Goal: Task Accomplishment & Management: Complete application form

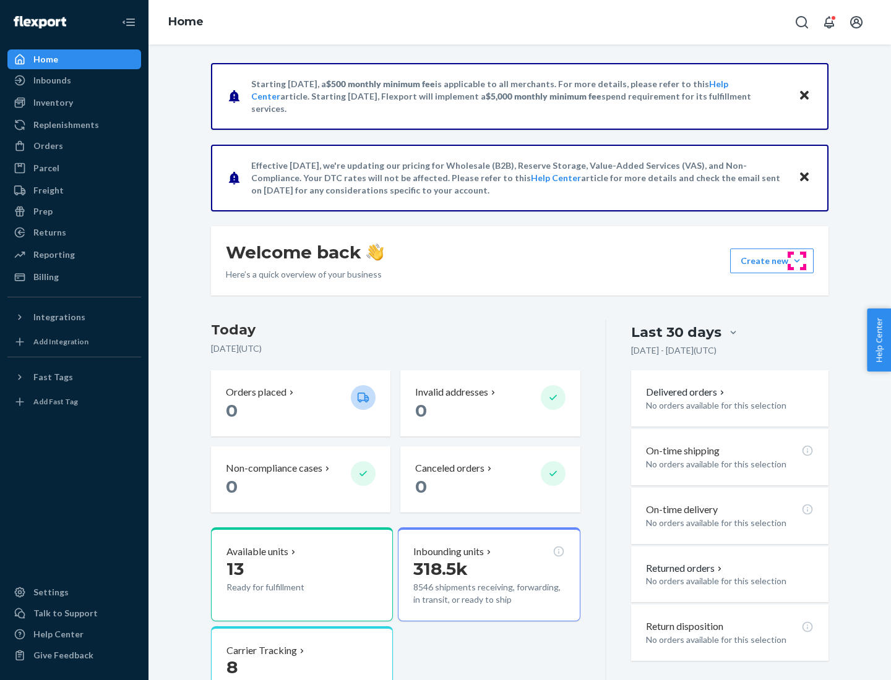
click at [797, 261] on button "Create new Create new inbound Create new order Create new product" at bounding box center [772, 261] width 84 height 25
click at [74, 80] on div "Inbounds" at bounding box center [74, 80] width 131 height 17
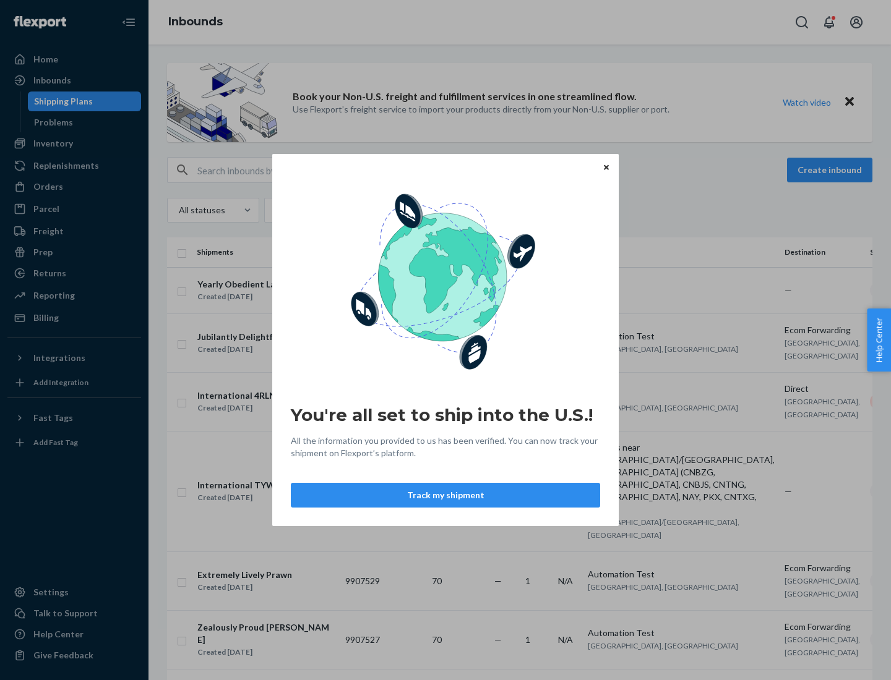
click at [74, 143] on div "You're all set to ship into the U.S.! All the information you provided to us ha…" at bounding box center [445, 340] width 891 height 680
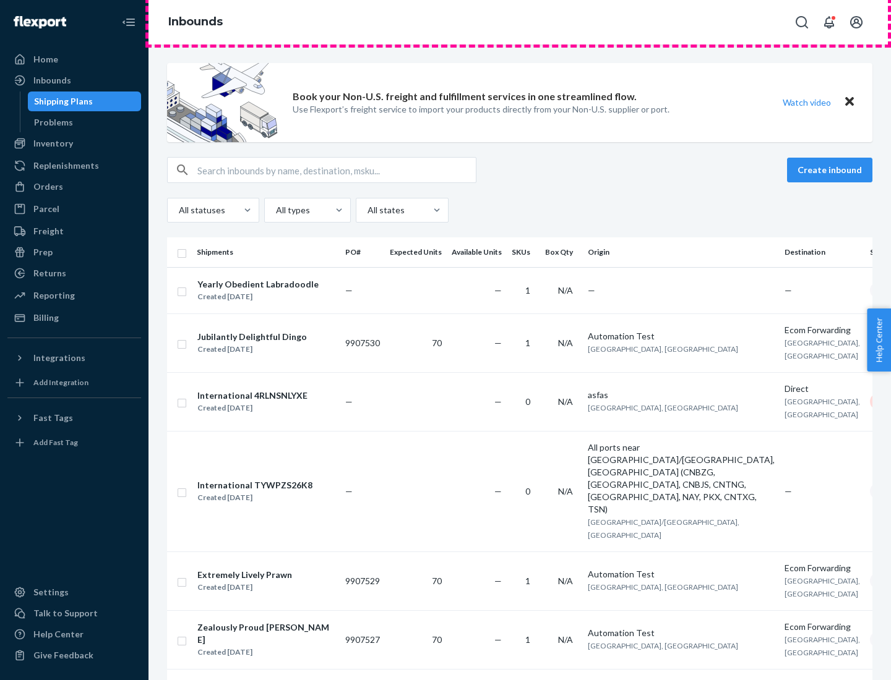
click at [520, 22] on div "Inbounds" at bounding box center [519, 22] width 742 height 45
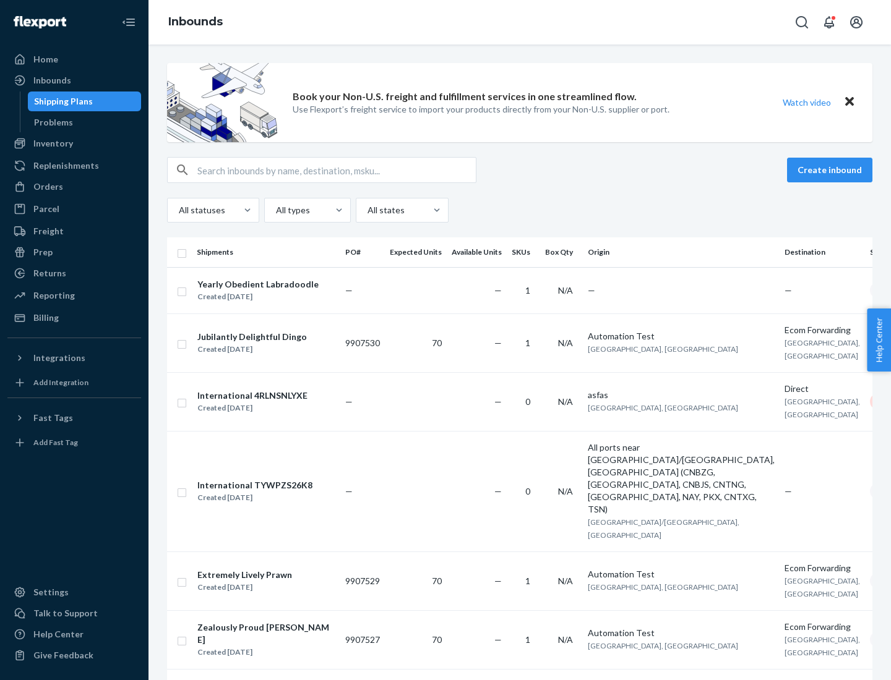
click at [520, 22] on div "Inbounds" at bounding box center [519, 22] width 742 height 45
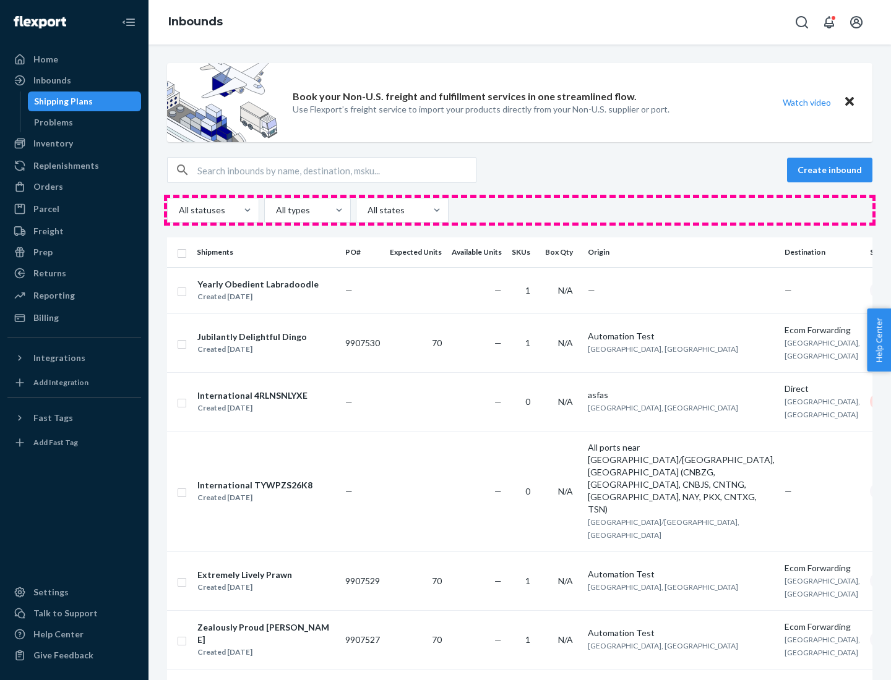
click at [520, 210] on div "All statuses All types All states" at bounding box center [519, 210] width 705 height 25
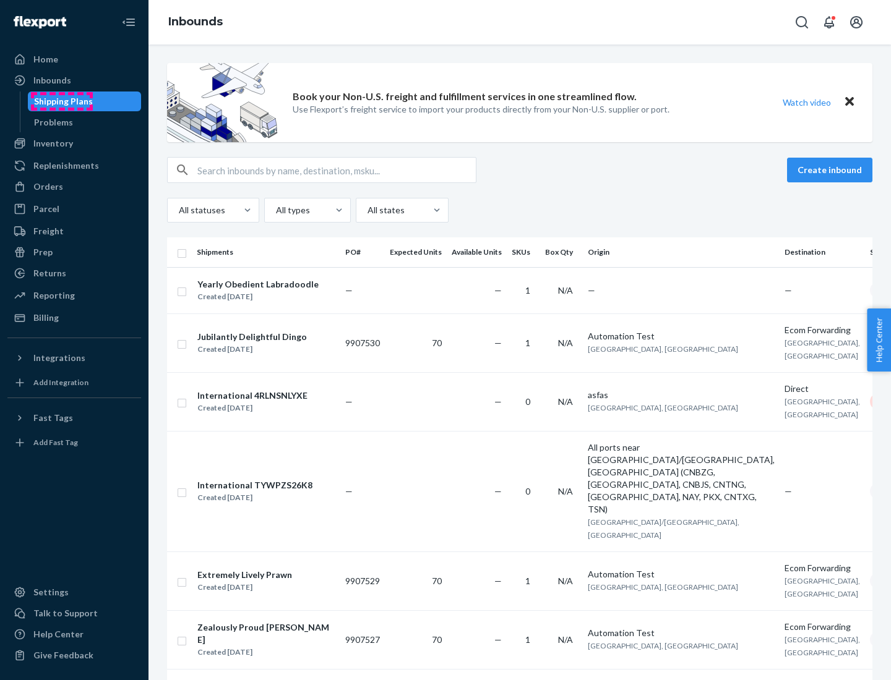
click at [61, 101] on div "Shipping Plans" at bounding box center [63, 101] width 59 height 12
click at [831, 170] on button "Create inbound" at bounding box center [829, 170] width 85 height 25
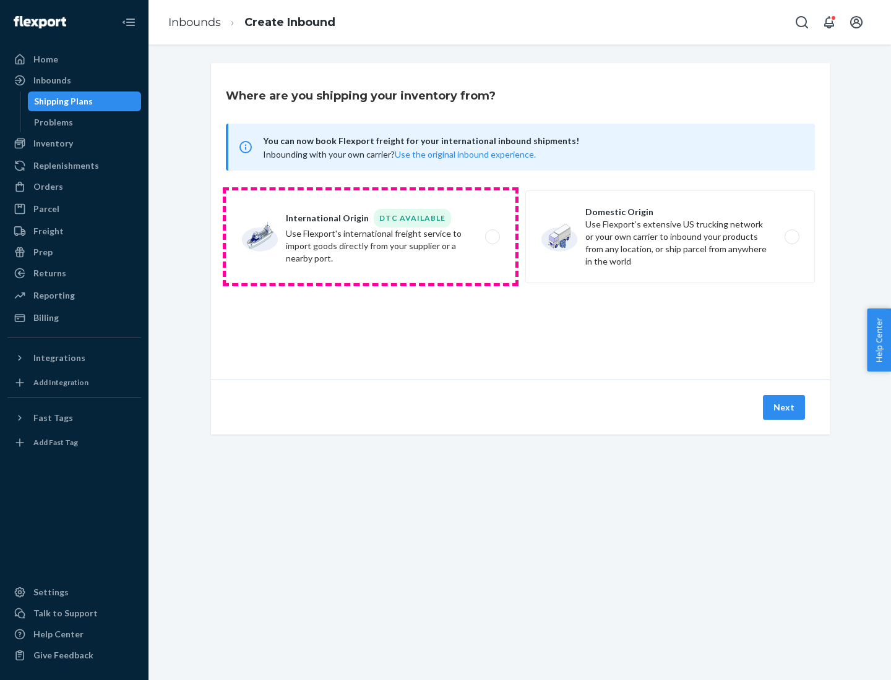
click at [370, 237] on label "International Origin DTC Available Use Flexport's international freight service…" at bounding box center [370, 237] width 289 height 93
click at [492, 237] on input "International Origin DTC Available Use Flexport's international freight service…" at bounding box center [496, 237] width 8 height 8
radio input "true"
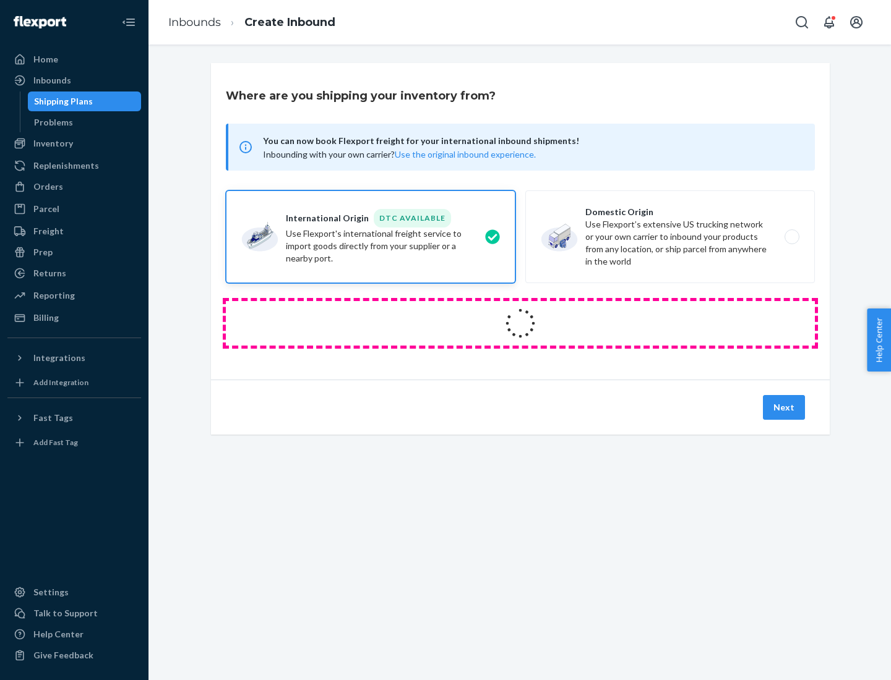
click at [520, 323] on icon at bounding box center [520, 324] width 40 height 40
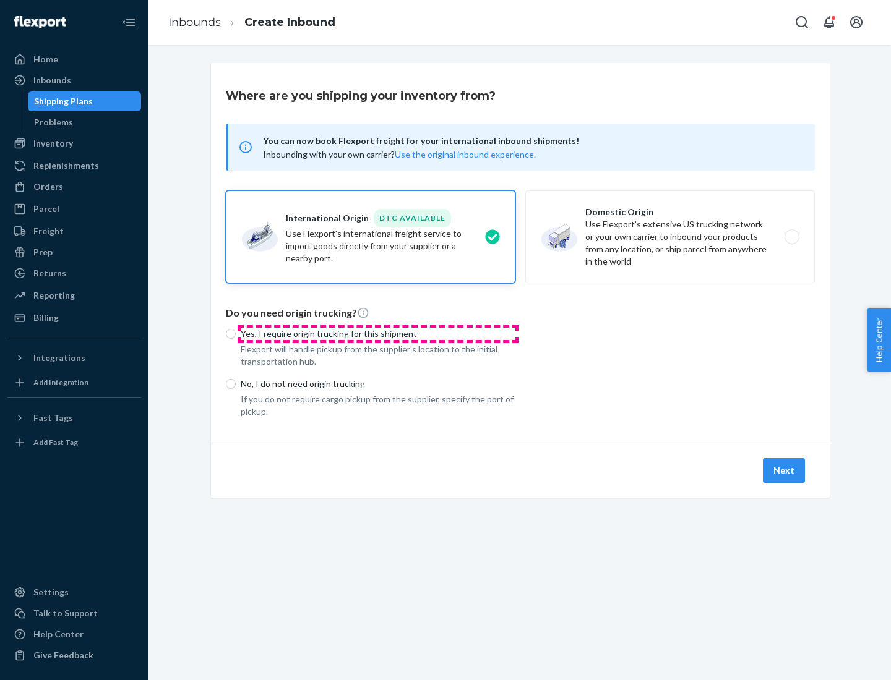
click at [378, 333] on p "Yes, I require origin trucking for this shipment" at bounding box center [378, 334] width 275 height 12
click at [236, 333] on input "Yes, I require origin trucking for this shipment" at bounding box center [231, 334] width 10 height 10
radio input "true"
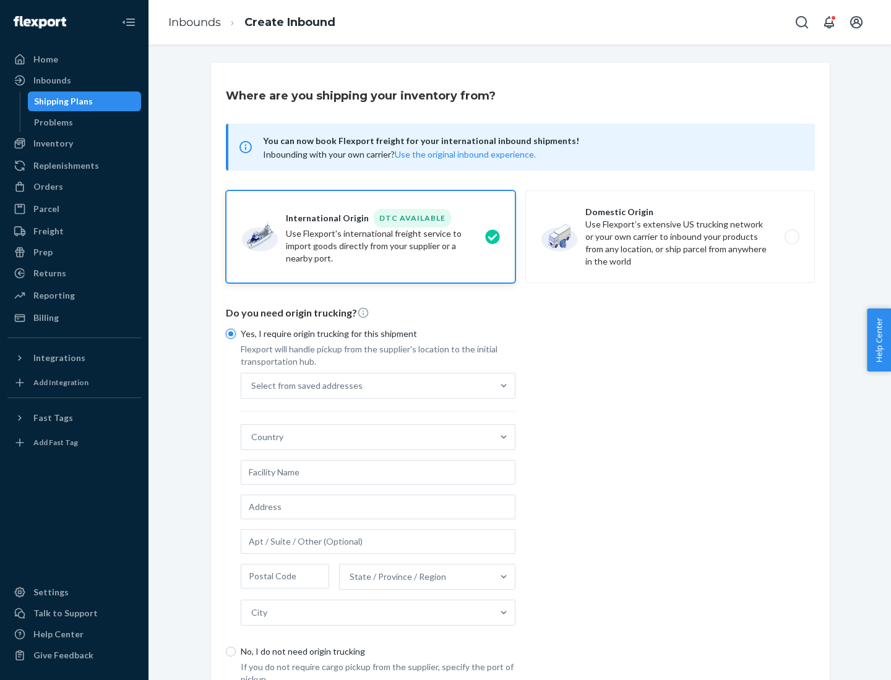
scroll to position [24, 0]
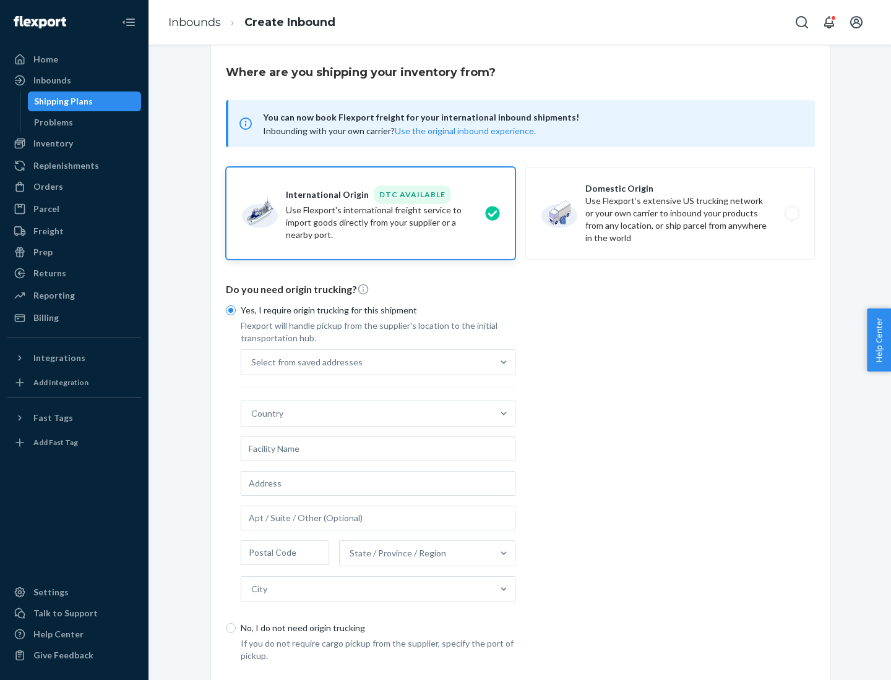
click at [367, 362] on div "Select from saved addresses" at bounding box center [366, 362] width 251 height 25
click at [252, 362] on input "Select from saved addresses" at bounding box center [251, 362] width 1 height 12
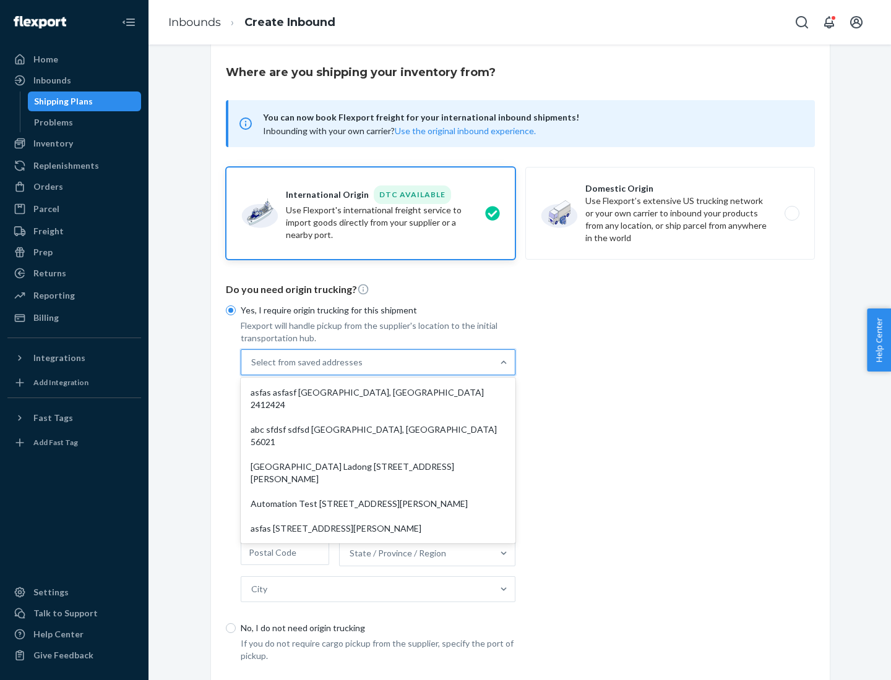
scroll to position [54, 0]
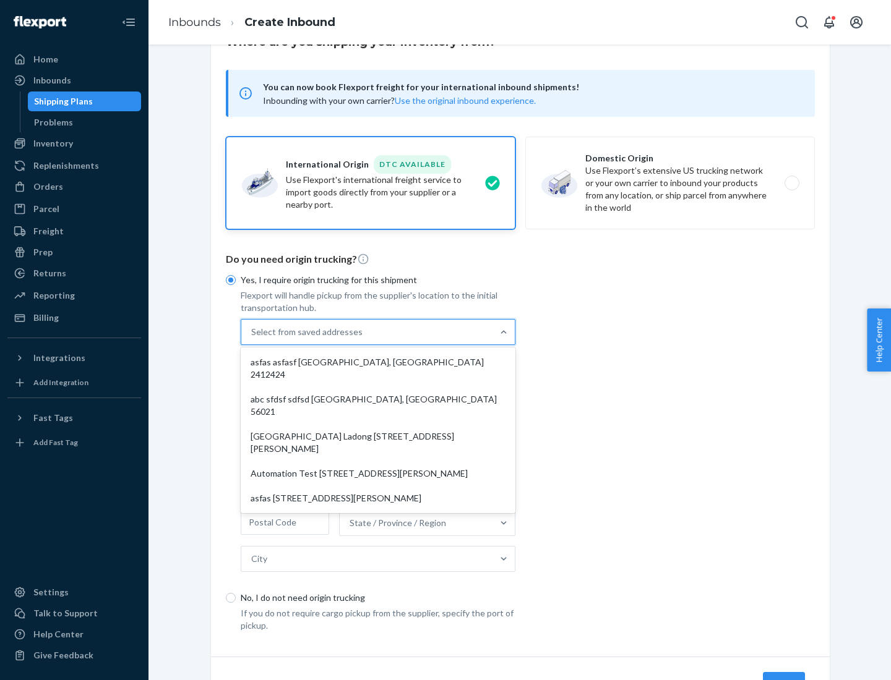
click at [378, 362] on div "asfas asfasf [GEOGRAPHIC_DATA], [GEOGRAPHIC_DATA] 2412424" at bounding box center [378, 368] width 270 height 37
click at [252, 338] on input "option asfas asfasf [GEOGRAPHIC_DATA], [GEOGRAPHIC_DATA] 2412424 focused, 1 of …" at bounding box center [251, 332] width 1 height 12
type input "asfas"
type input "asfasf"
type input "2412424"
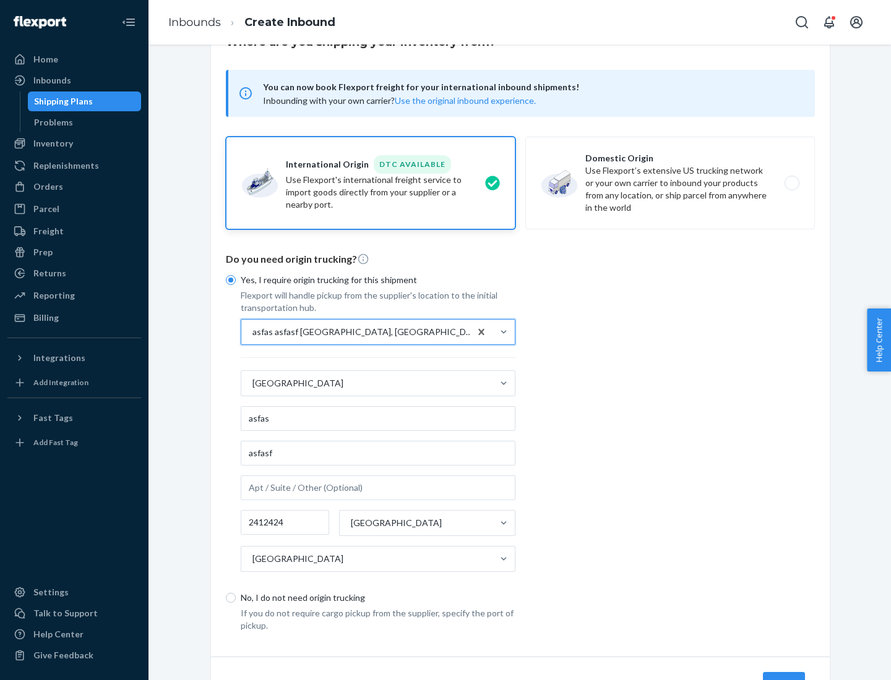
scroll to position [115, 0]
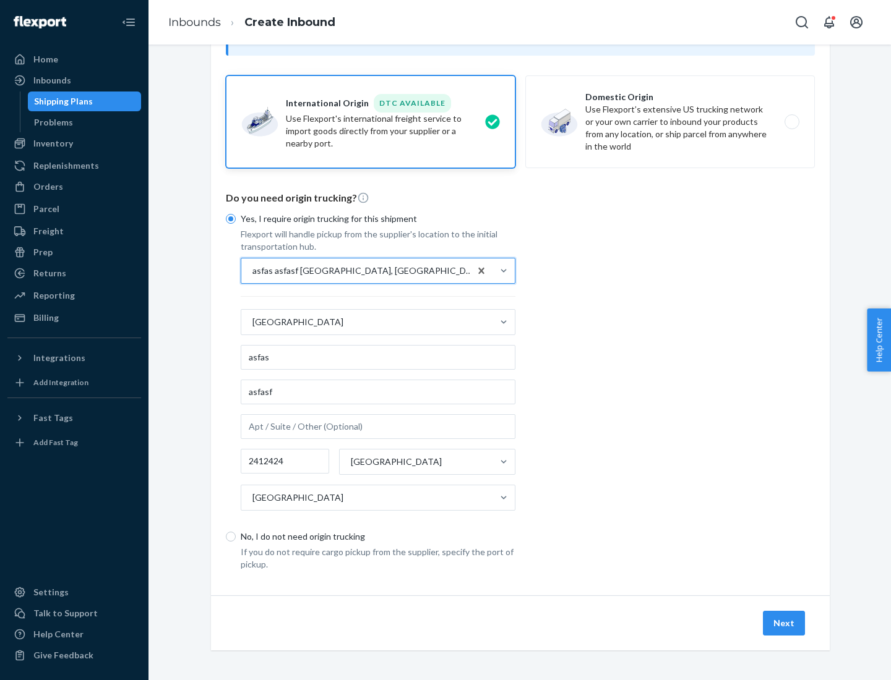
click at [784, 623] on button "Next" at bounding box center [784, 623] width 42 height 25
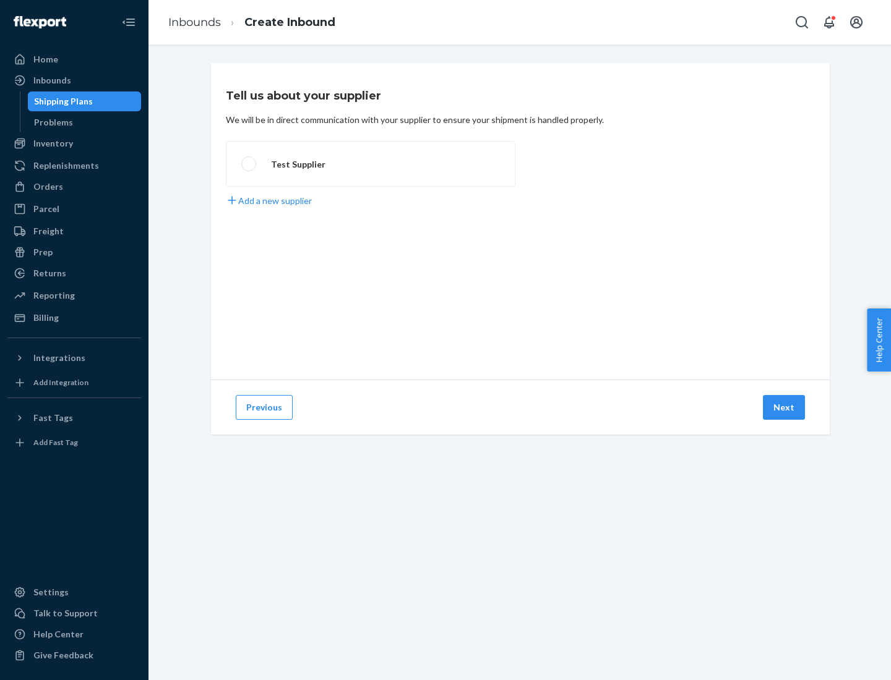
click at [370, 164] on label "Test Supplier" at bounding box center [370, 164] width 289 height 46
click at [249, 164] on input "Test Supplier" at bounding box center [245, 164] width 8 height 8
radio input "true"
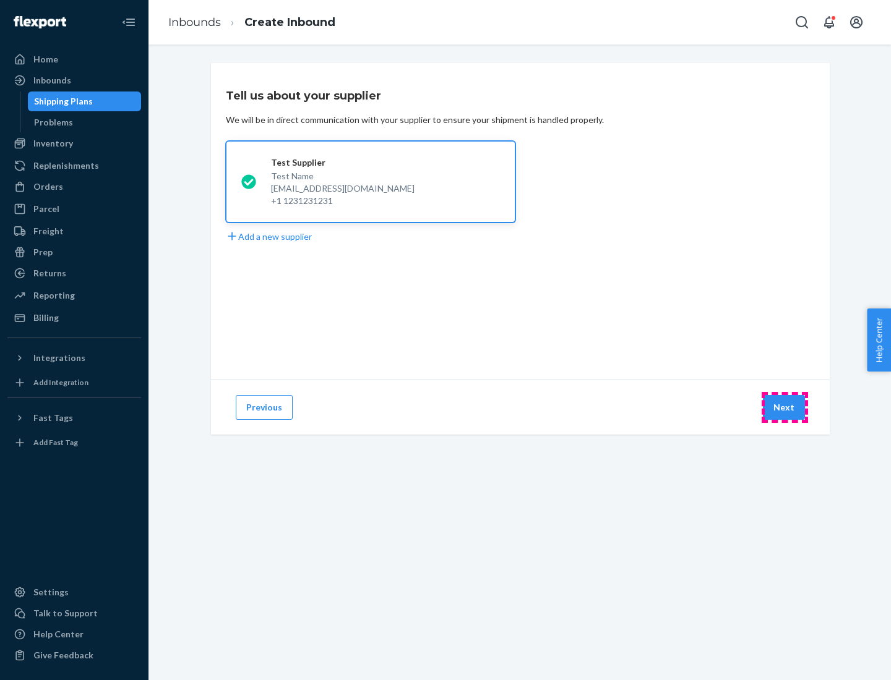
click at [784, 408] on button "Next" at bounding box center [784, 407] width 42 height 25
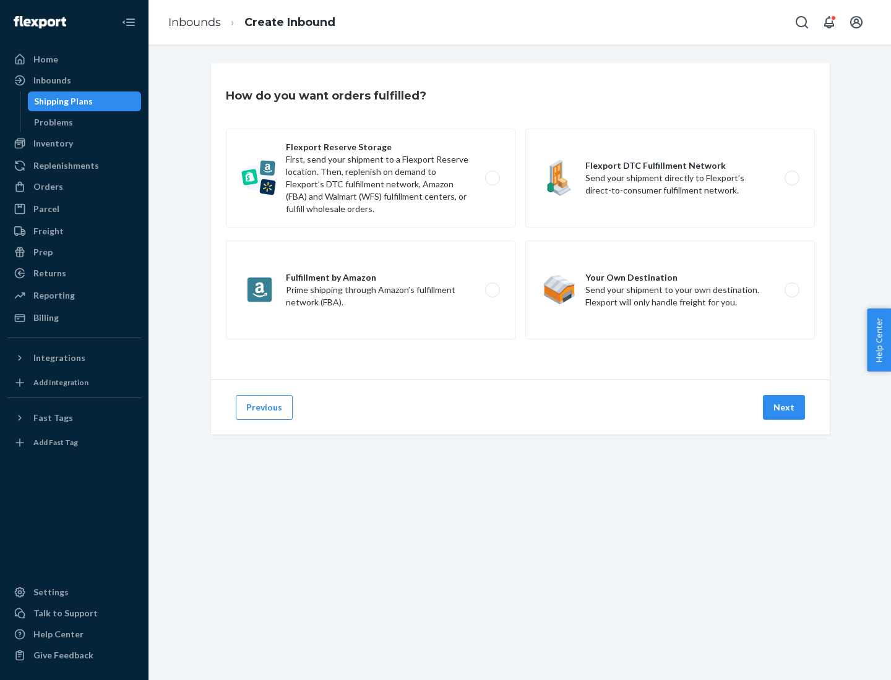
click at [370, 290] on label "Fulfillment by Amazon Prime shipping through Amazon’s fulfillment network (FBA)." at bounding box center [370, 290] width 289 height 99
click at [492, 290] on input "Fulfillment by Amazon Prime shipping through Amazon’s fulfillment network (FBA)." at bounding box center [496, 290] width 8 height 8
radio input "true"
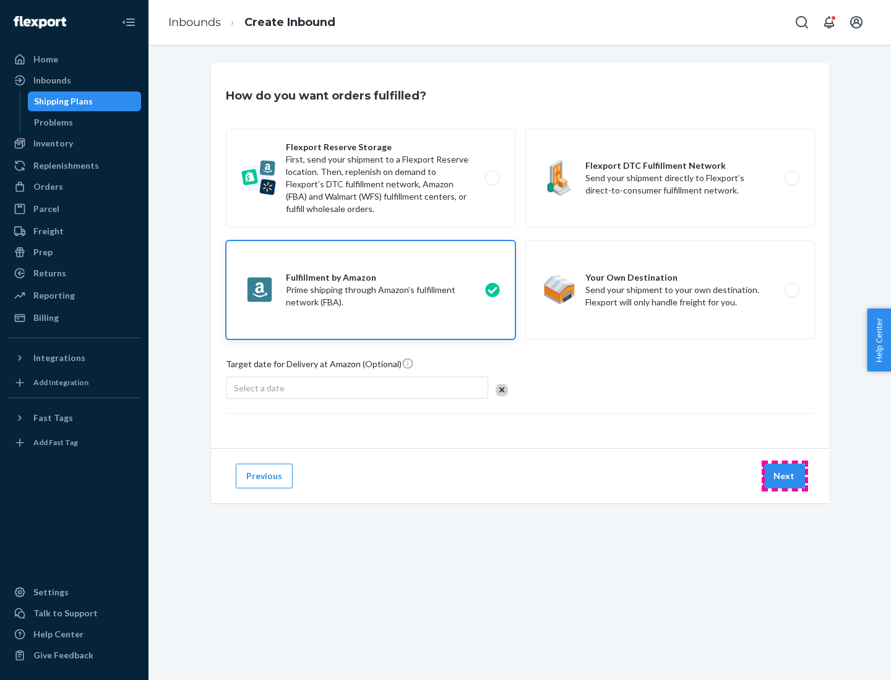
click at [784, 476] on button "Next" at bounding box center [784, 476] width 42 height 25
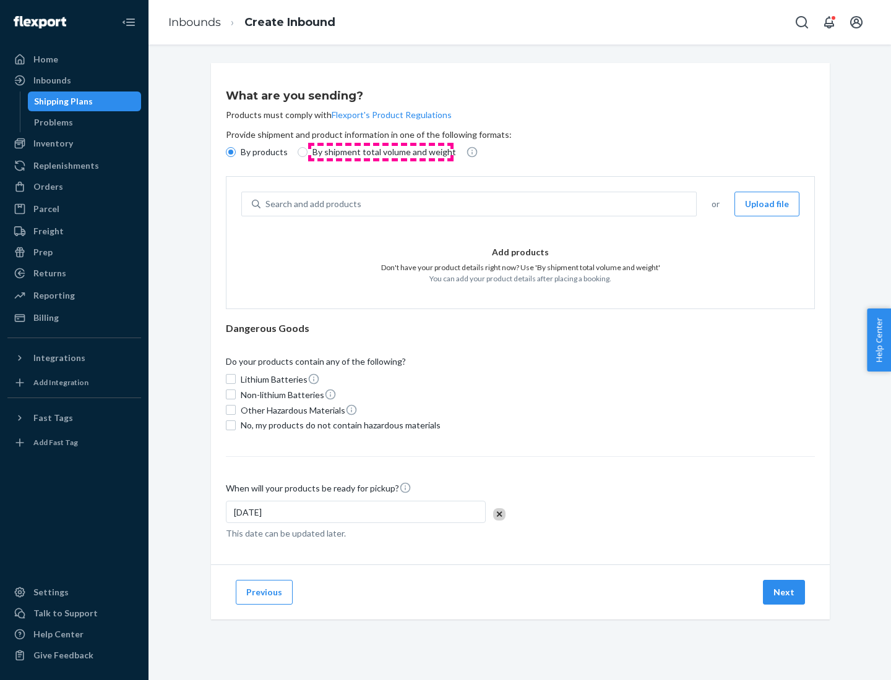
click at [380, 152] on p "By shipment total volume and weight" at bounding box center [383, 152] width 143 height 12
click at [307, 152] on input "By shipment total volume and weight" at bounding box center [303, 152] width 10 height 10
radio input "true"
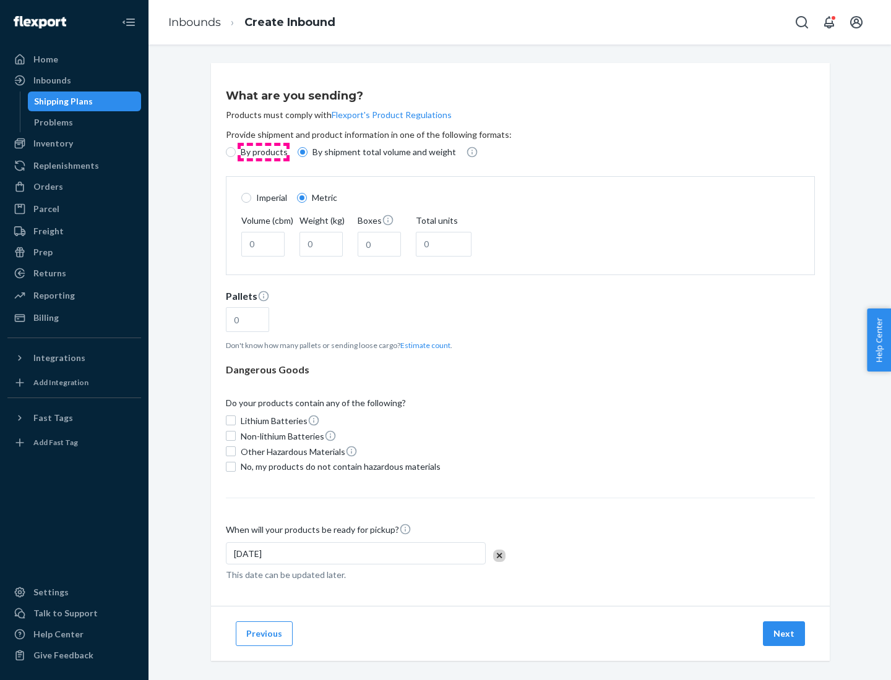
click at [263, 152] on p "By products" at bounding box center [264, 152] width 47 height 12
click at [236, 152] on input "By products" at bounding box center [231, 152] width 10 height 10
radio input "true"
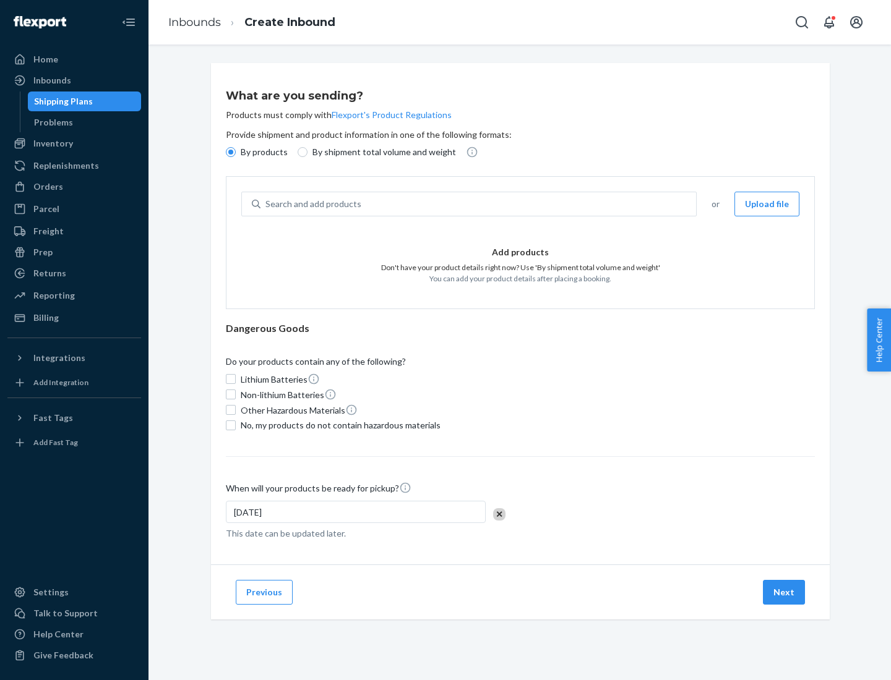
click at [479, 204] on div "Search and add products" at bounding box center [477, 204] width 435 height 22
click at [267, 204] on input "Search and add products" at bounding box center [265, 204] width 1 height 12
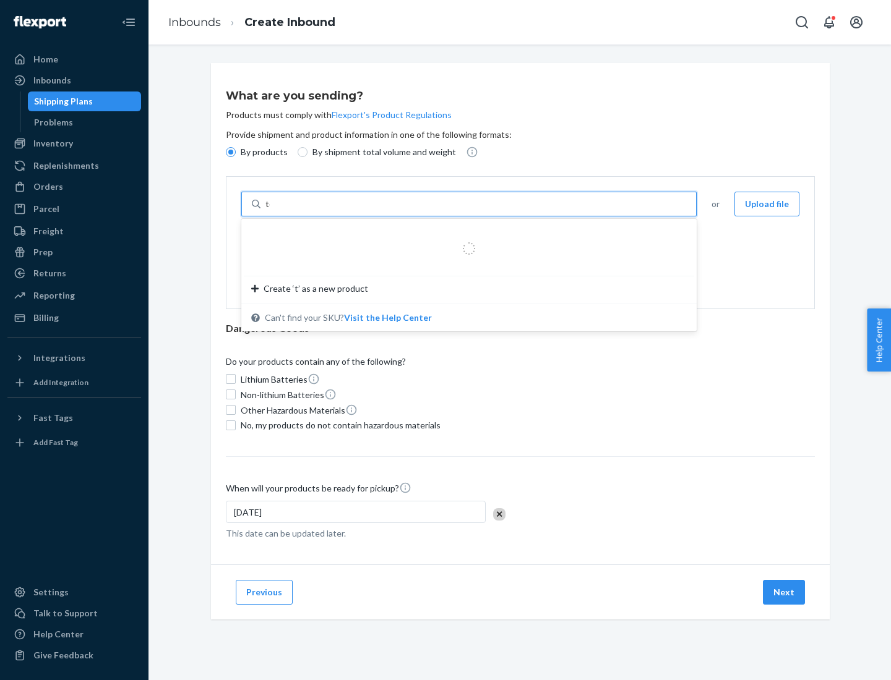
type input "test"
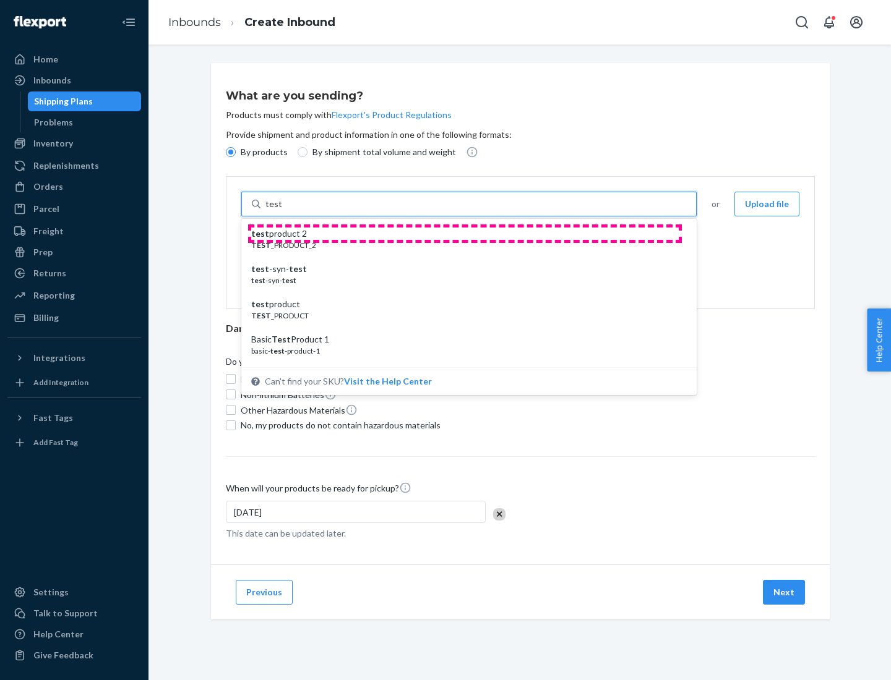
click at [465, 234] on div "test product 2" at bounding box center [464, 234] width 426 height 12
click at [281, 210] on input "test" at bounding box center [273, 204] width 16 height 12
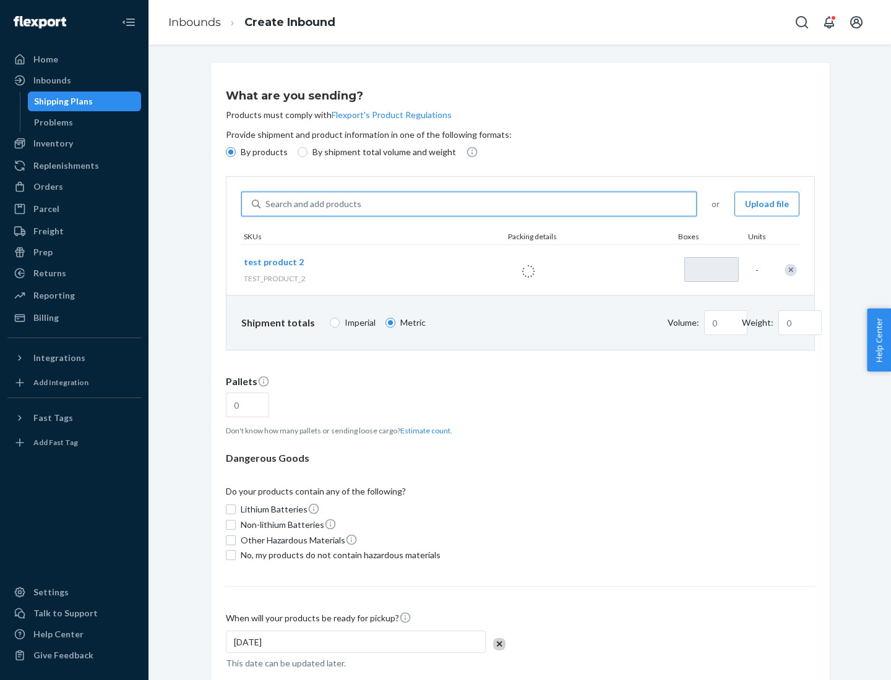
type input "1"
type input "0.02"
type input "22.23"
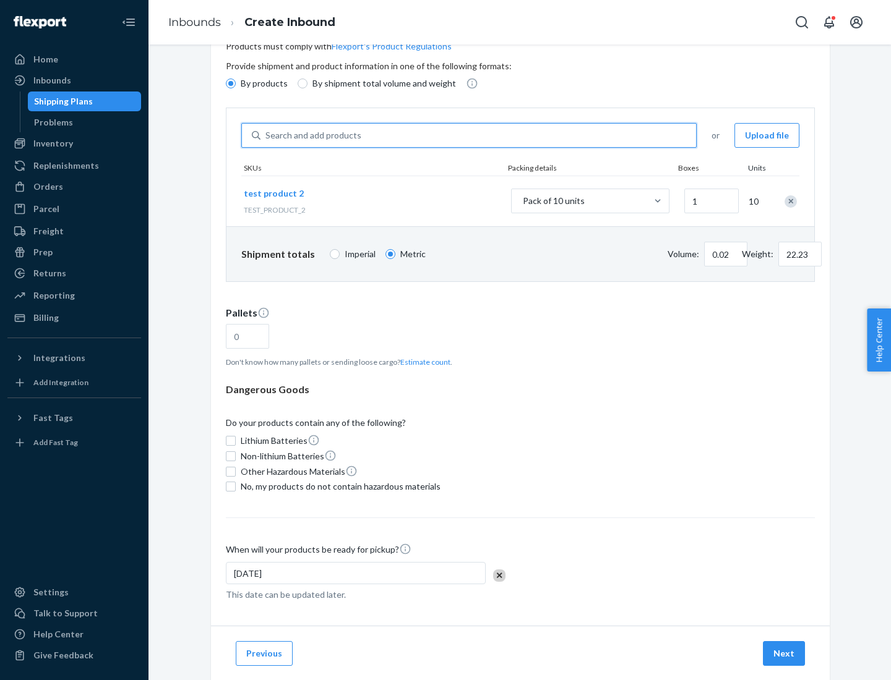
click at [422, 362] on button "Estimate count" at bounding box center [425, 362] width 50 height 11
type input "1"
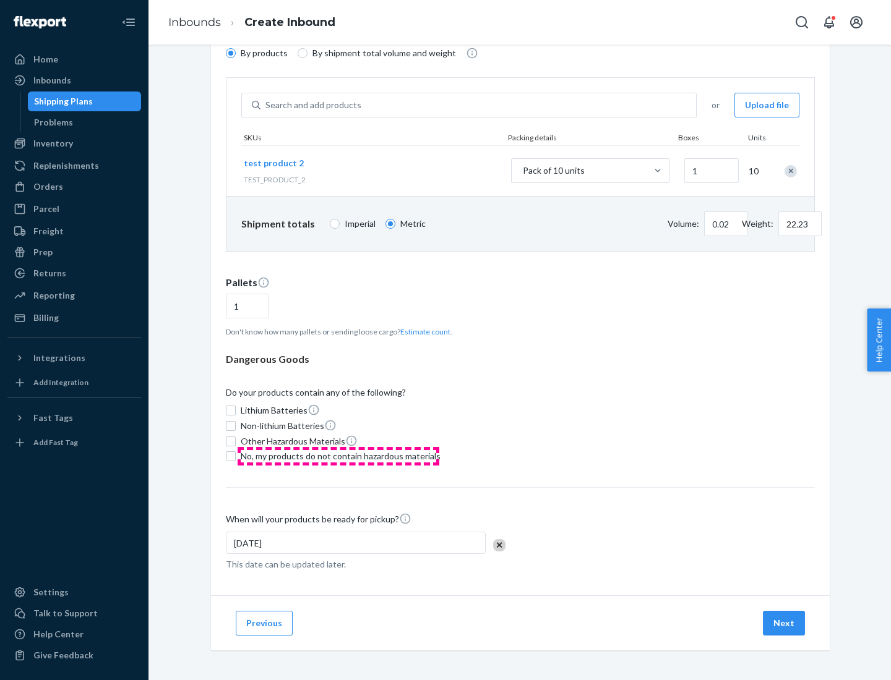
click at [338, 456] on span "No, my products do not contain hazardous materials" at bounding box center [341, 456] width 200 height 12
click at [236, 456] on input "No, my products do not contain hazardous materials" at bounding box center [231, 457] width 10 height 10
checkbox input "true"
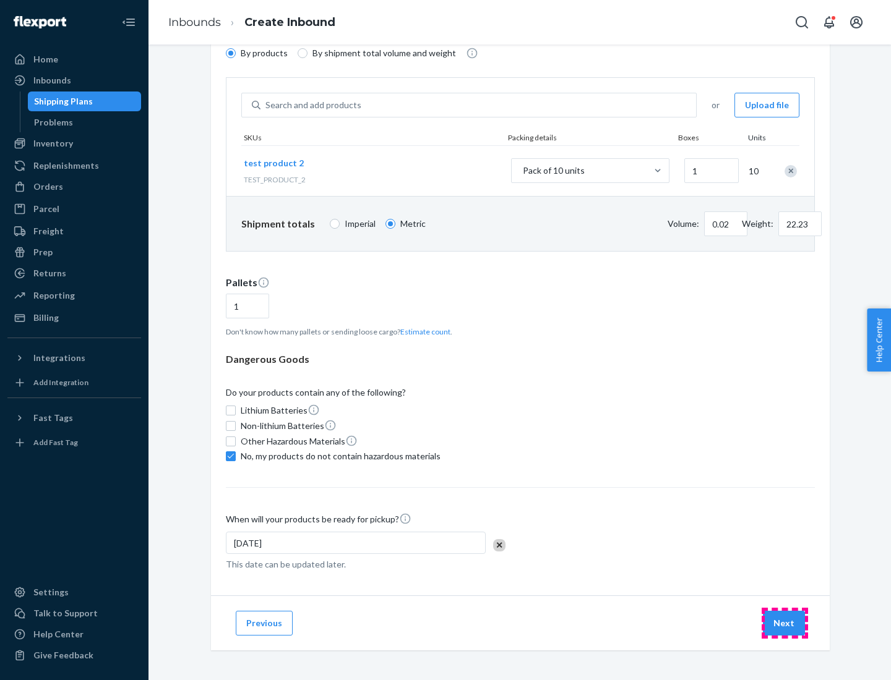
click at [784, 623] on button "Next" at bounding box center [784, 623] width 42 height 25
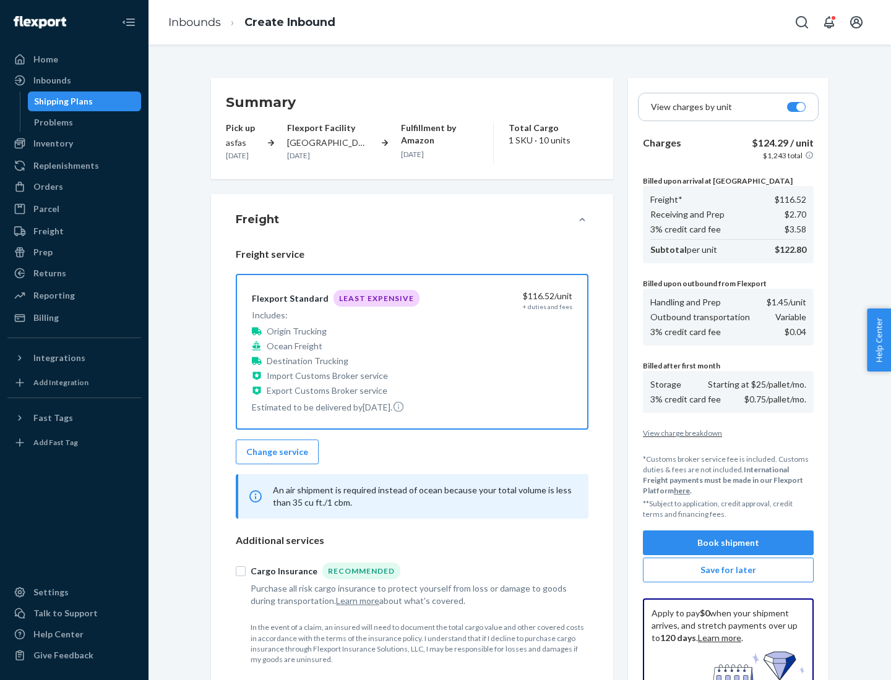
scroll to position [181, 0]
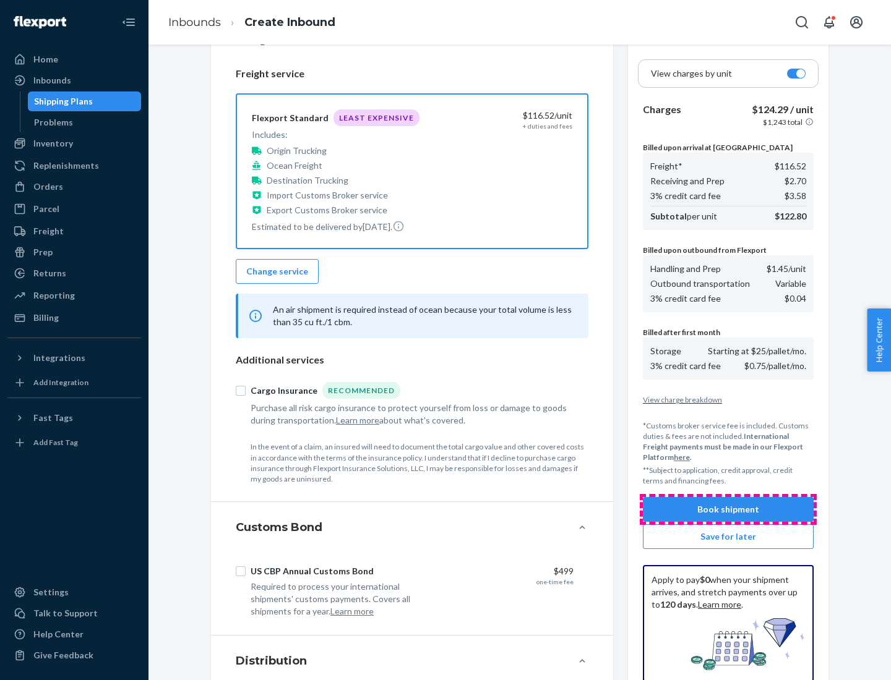
click at [728, 510] on button "Book shipment" at bounding box center [728, 509] width 171 height 25
